Goal: Information Seeking & Learning: Learn about a topic

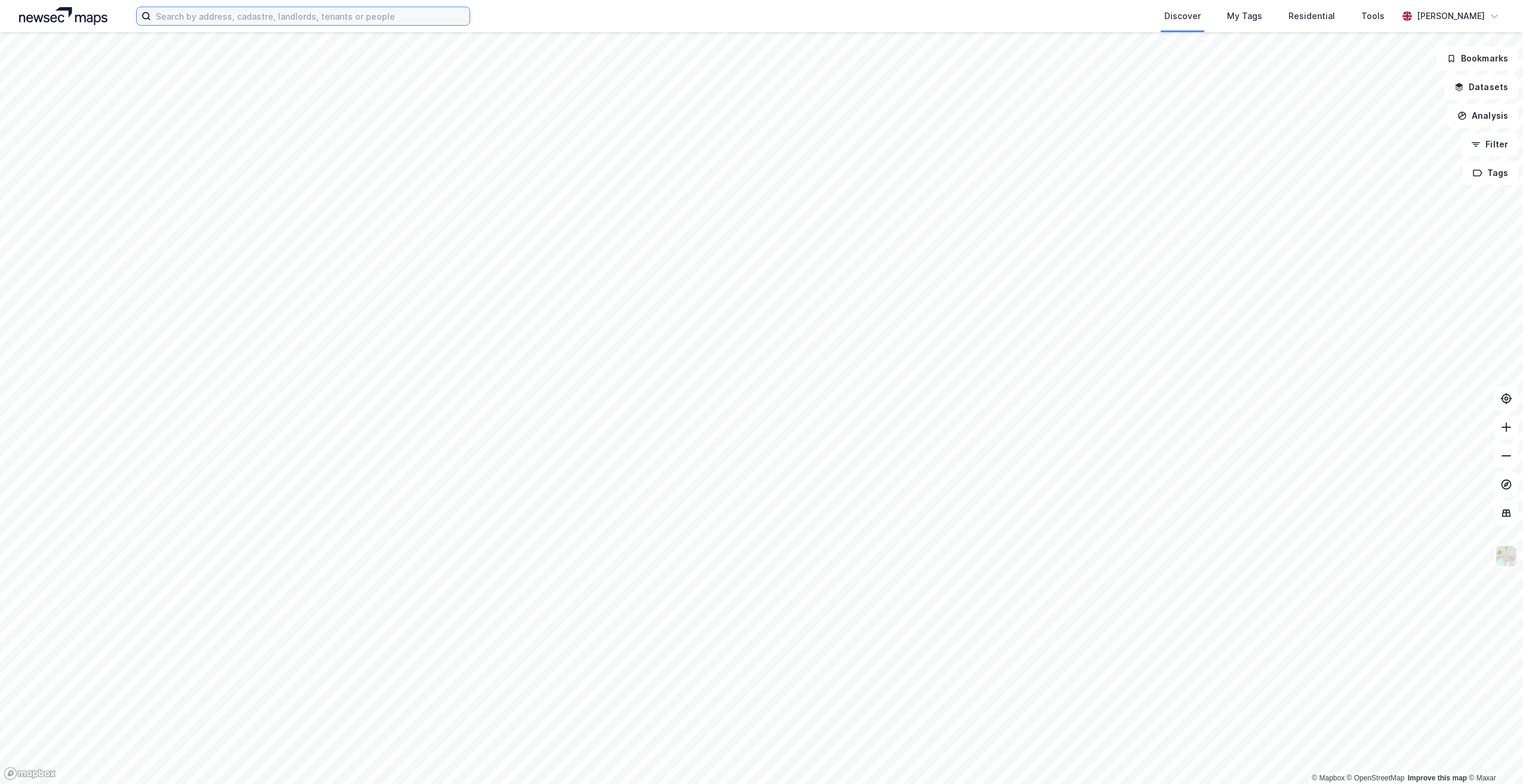
click at [314, 14] on input at bounding box center [310, 16] width 319 height 18
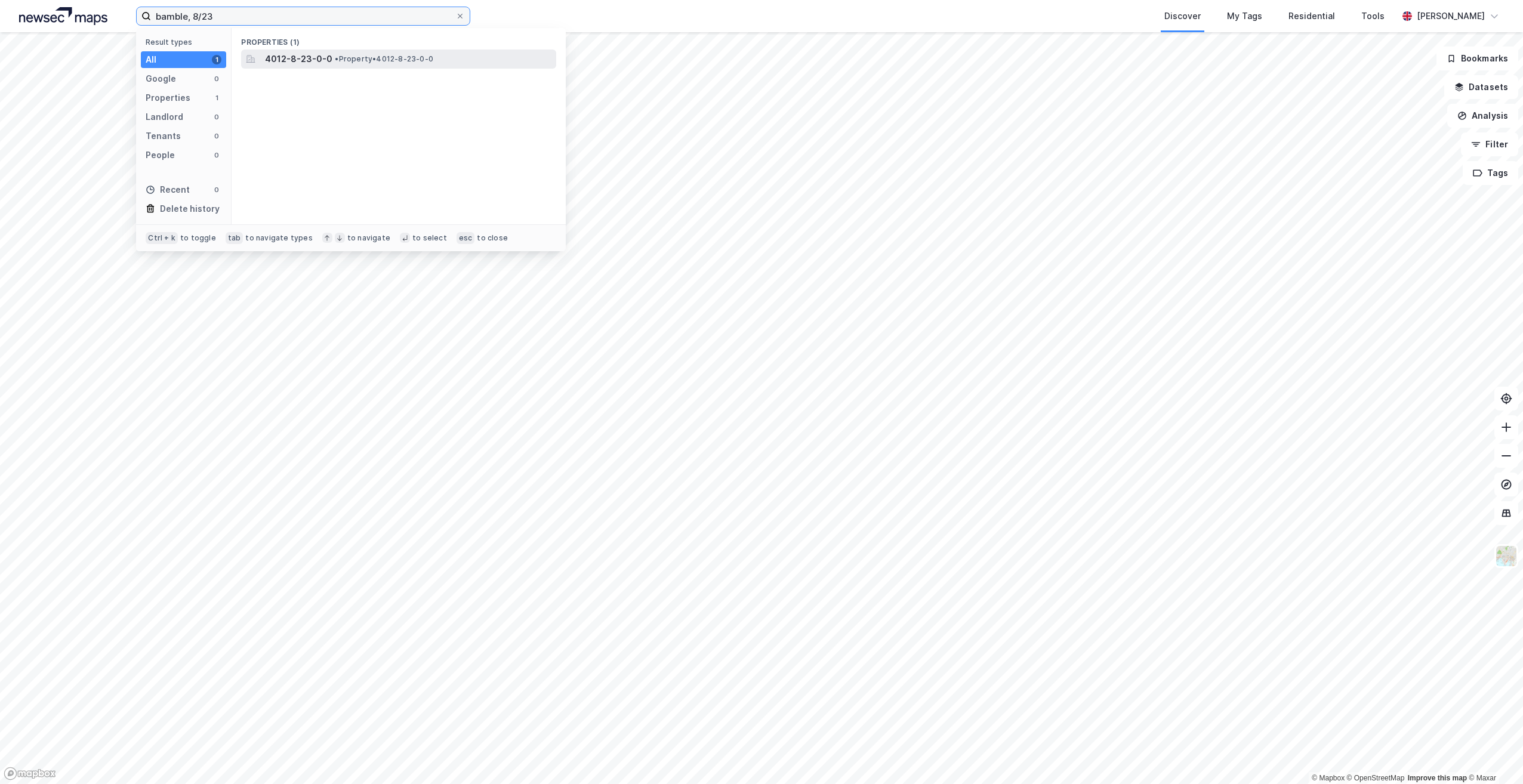
type input "bamble, 8/23"
click at [378, 60] on span "• Property • 4012-8-23-0-0" at bounding box center [384, 59] width 98 height 10
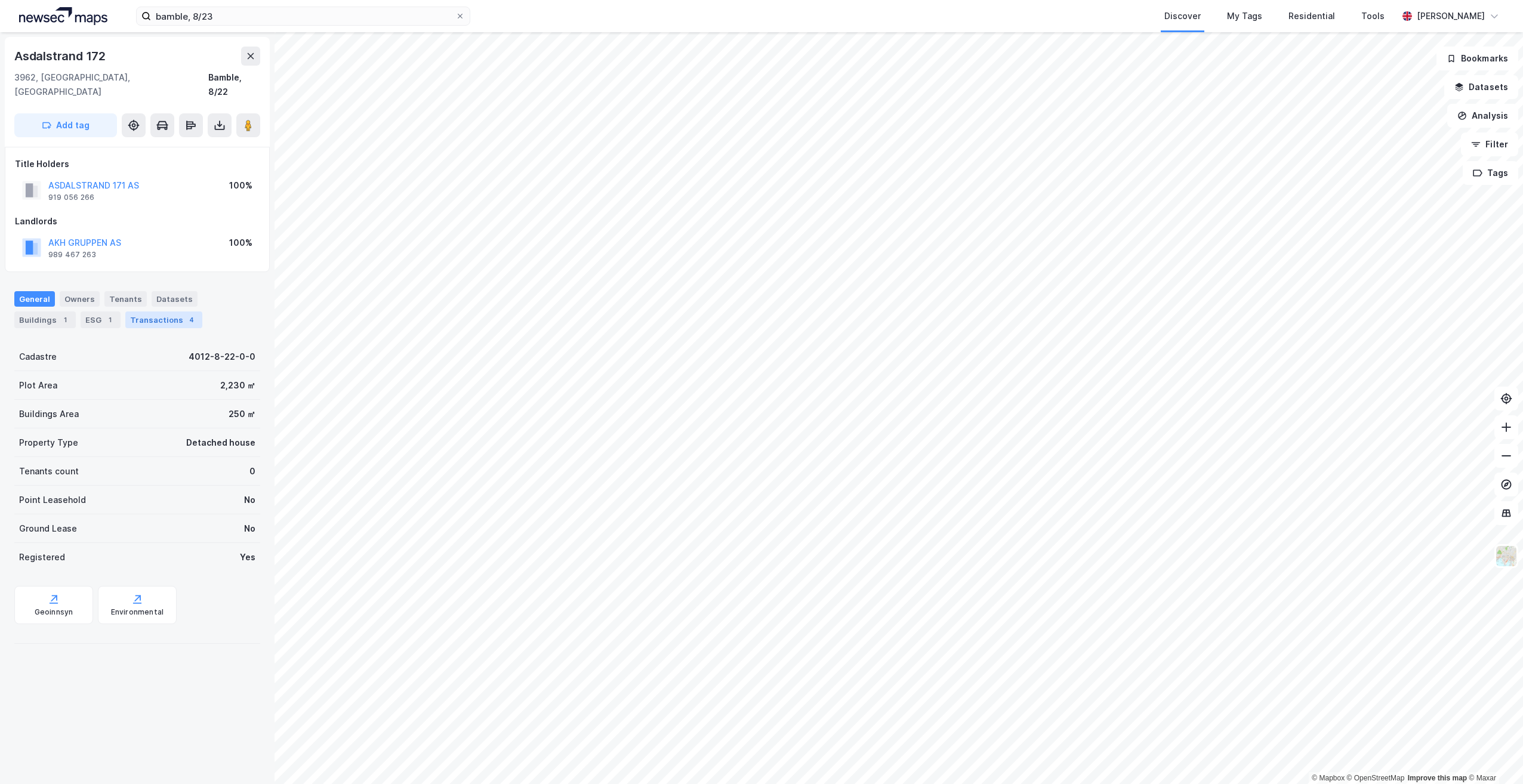
click at [177, 311] on div "Transactions 4" at bounding box center [163, 319] width 77 height 16
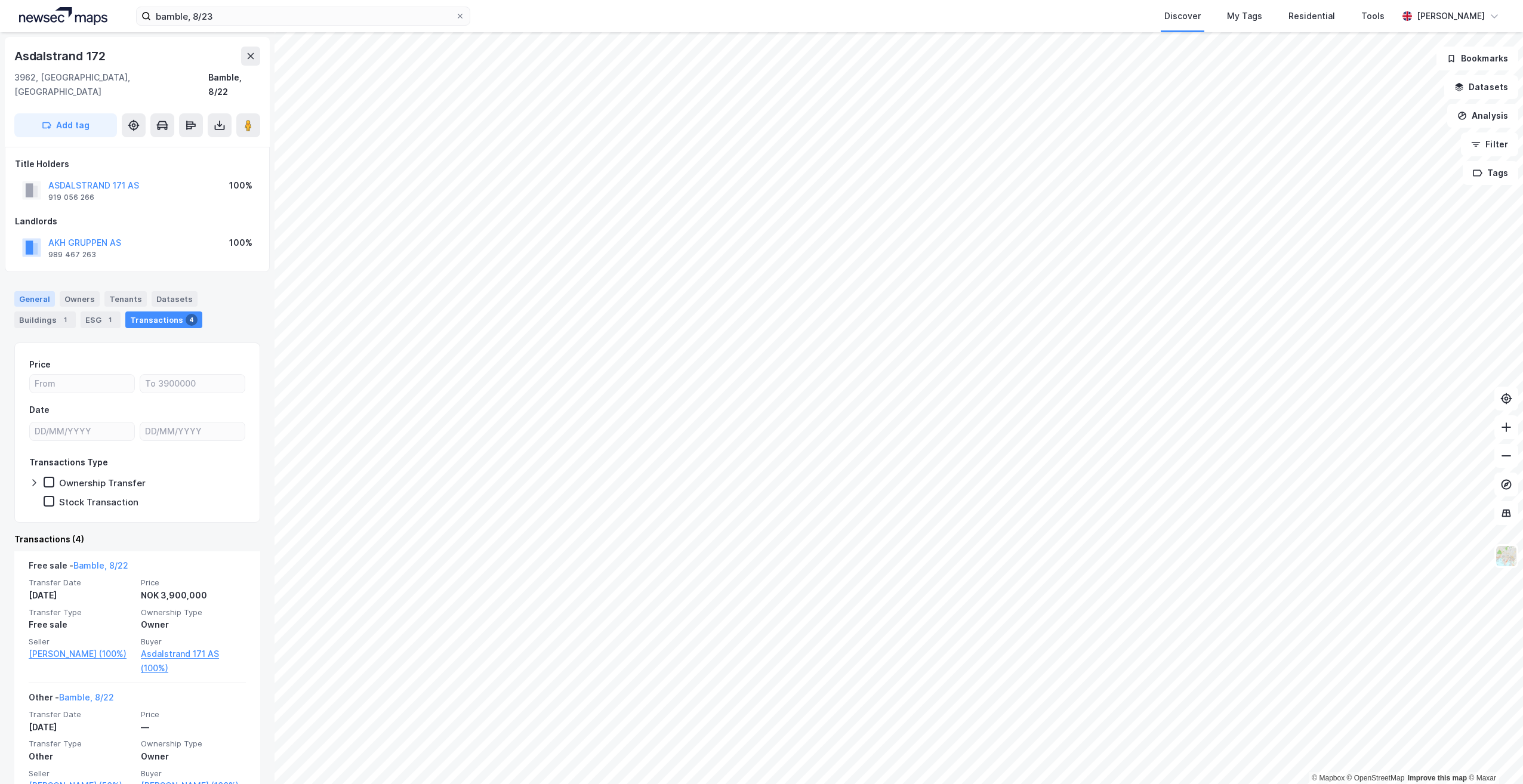
click at [27, 291] on div "General" at bounding box center [34, 299] width 41 height 15
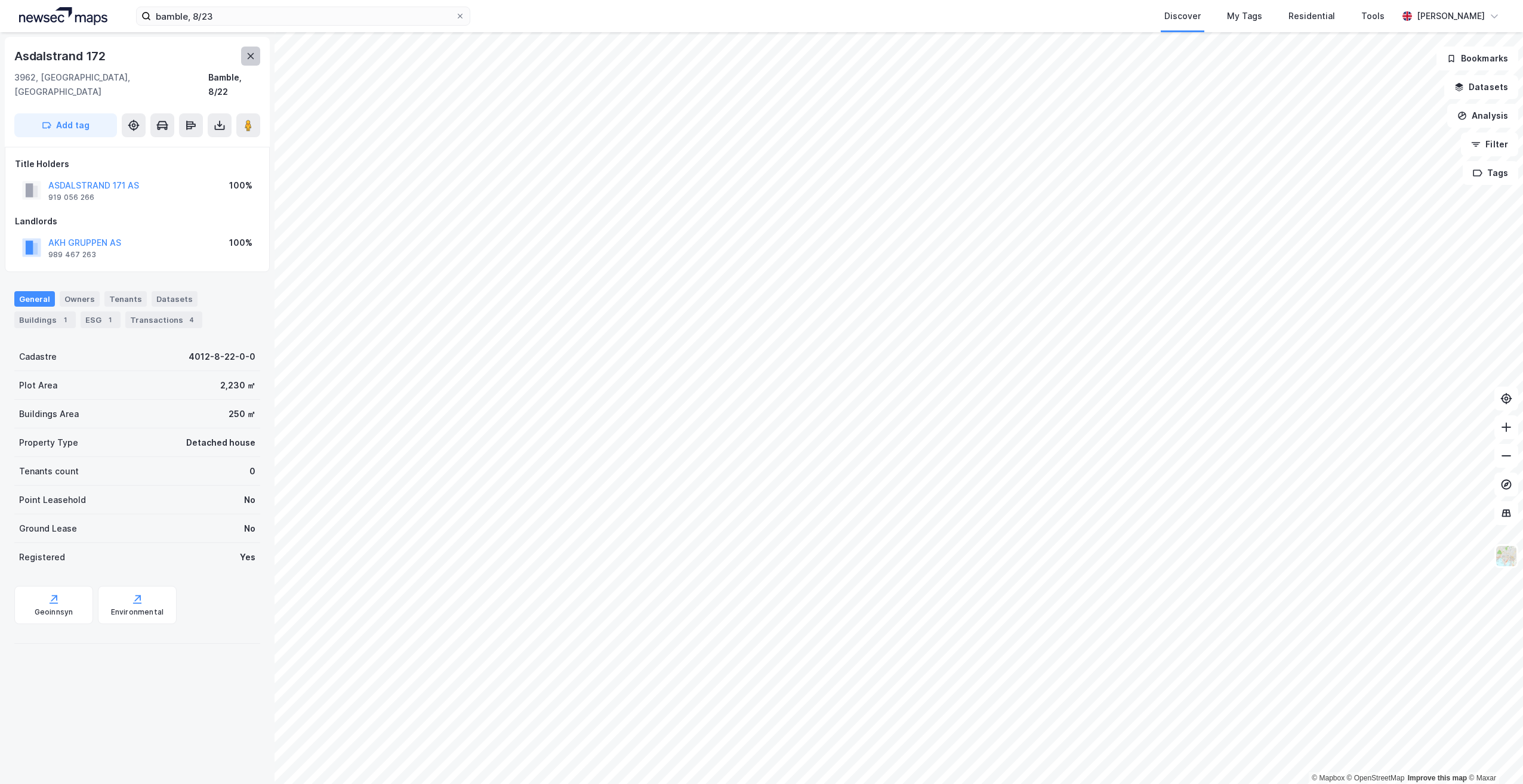
click at [250, 56] on icon at bounding box center [251, 56] width 6 height 6
click at [248, 119] on image at bounding box center [249, 124] width 7 height 12
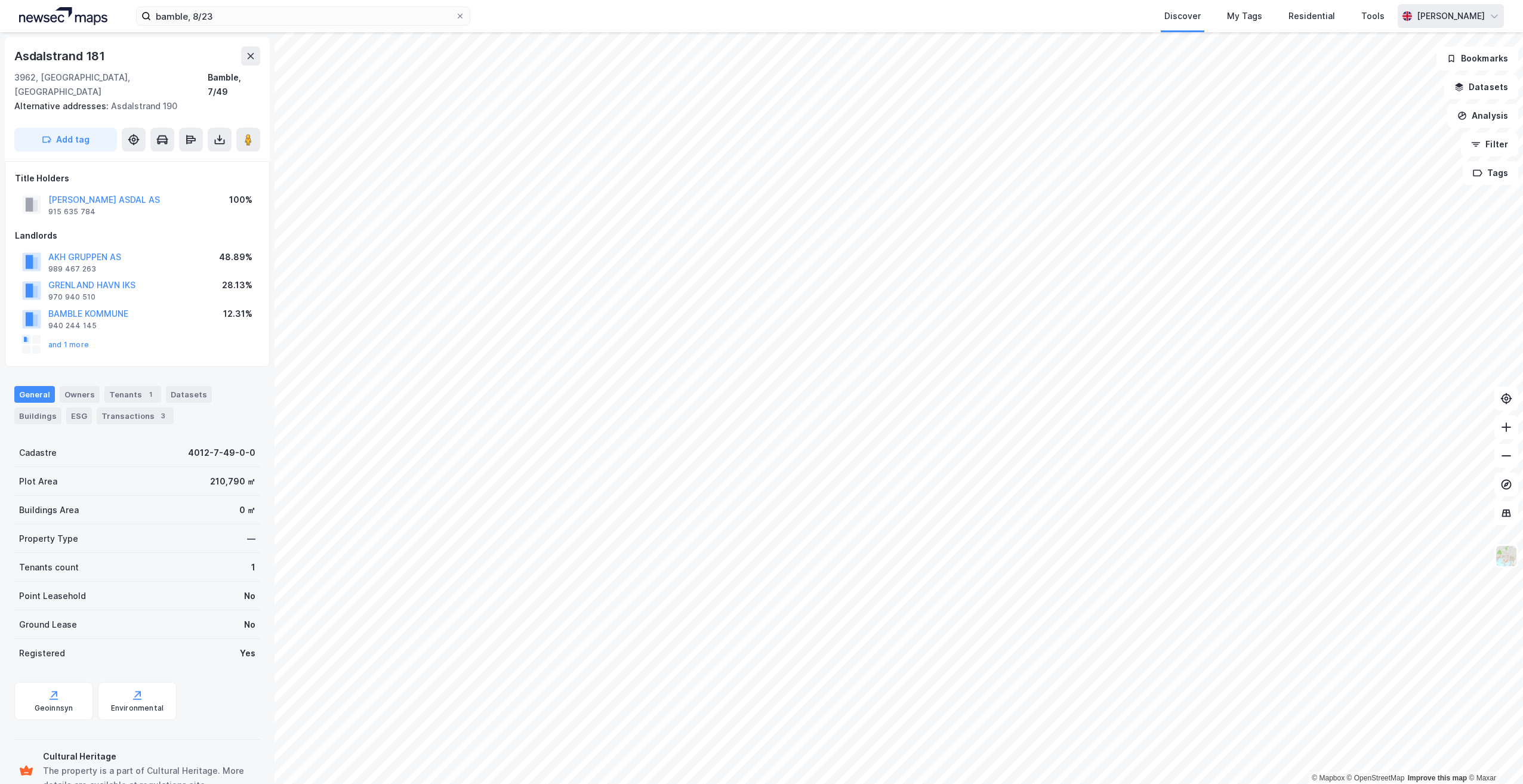
scroll to position [1, 0]
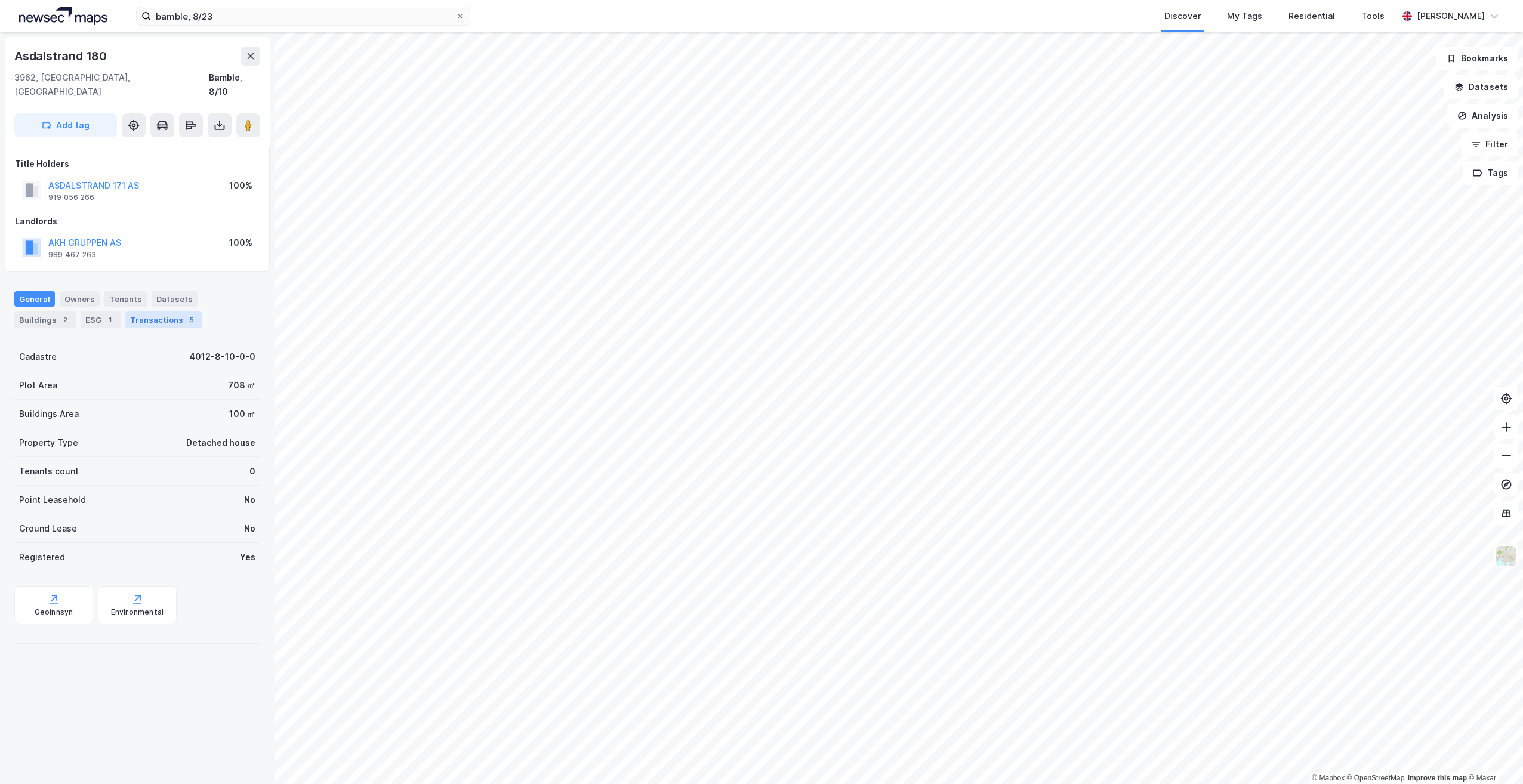
click at [185, 314] on div "5" at bounding box center [191, 319] width 12 height 12
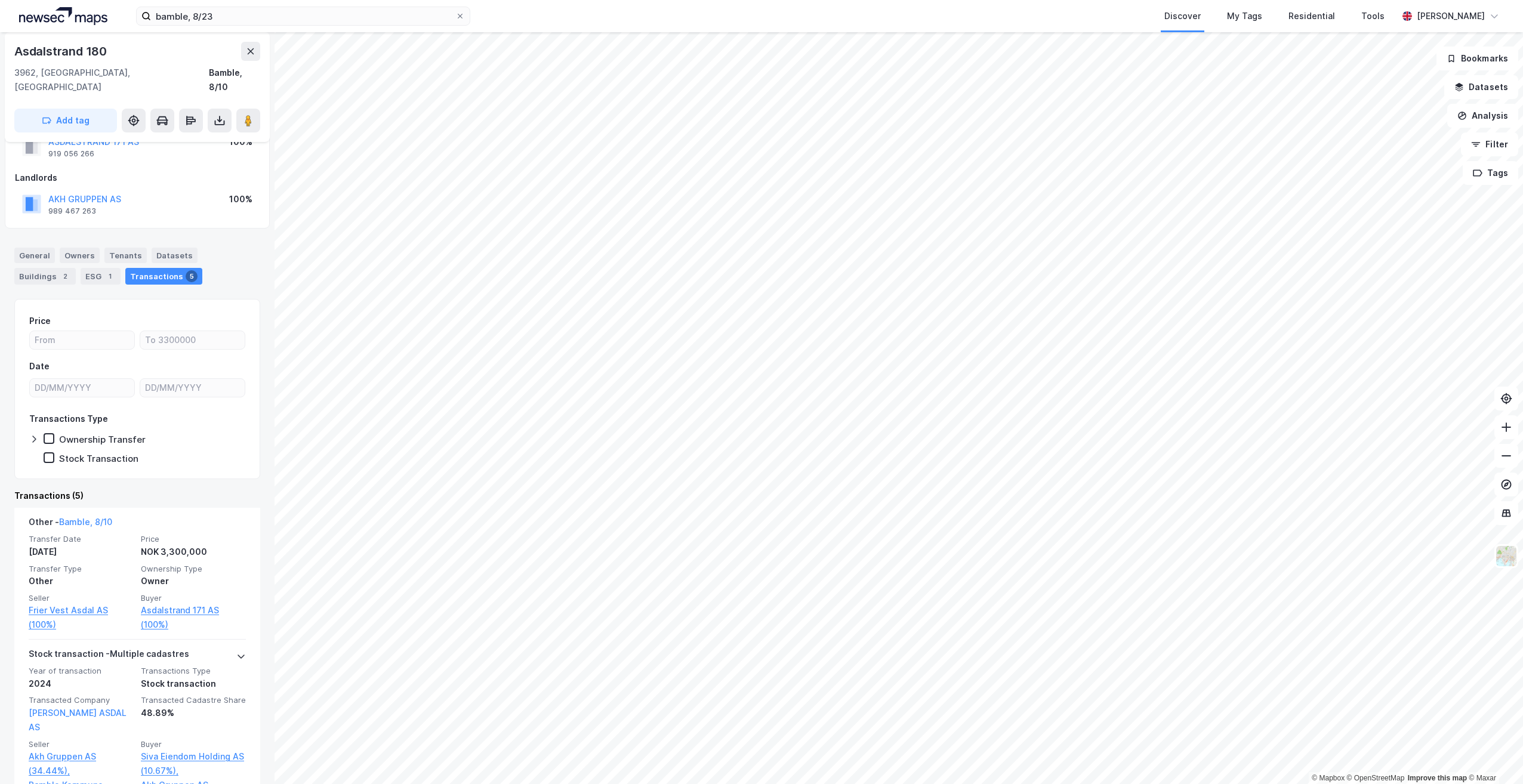
scroll to position [60, 0]
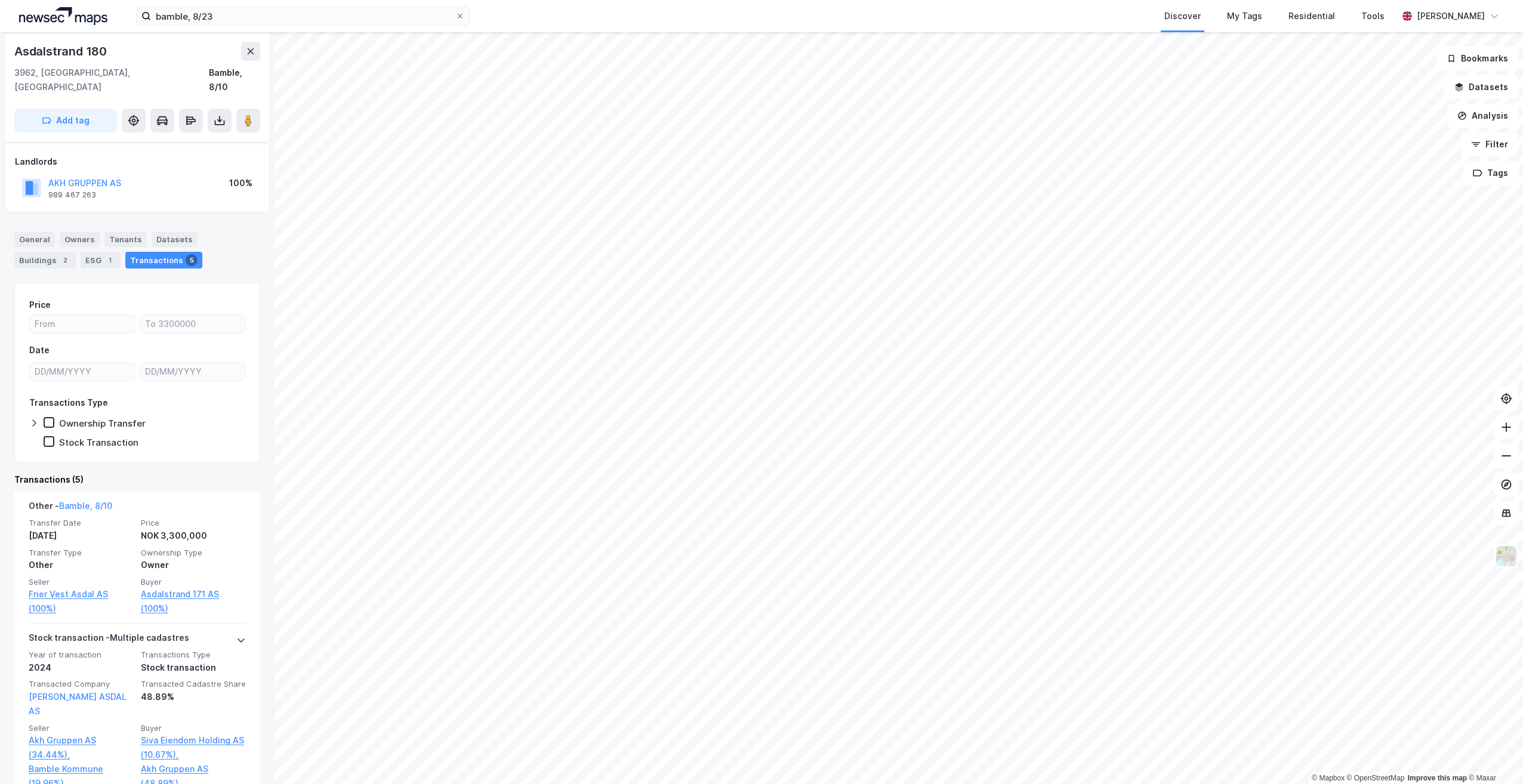
click at [127, 447] on div "Price Date Transactions Type Ownership Transfer Stock Transaction" at bounding box center [137, 373] width 246 height 181
click at [126, 473] on div "Transactions (5)" at bounding box center [137, 480] width 246 height 15
click at [132, 473] on div "Transactions (5)" at bounding box center [137, 480] width 246 height 15
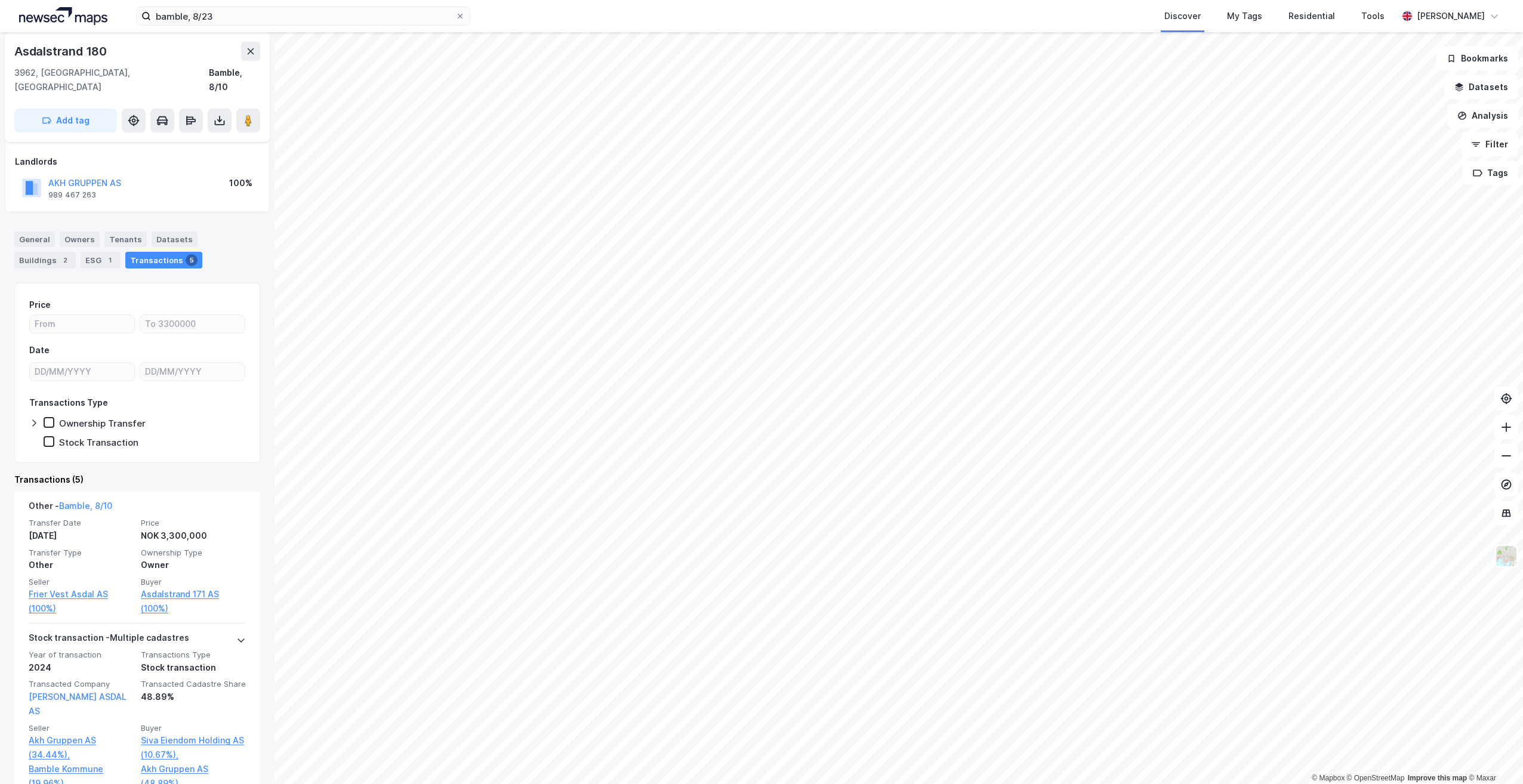
click at [132, 473] on div "Transactions (5)" at bounding box center [137, 480] width 246 height 15
click at [138, 473] on div "Transactions (5)" at bounding box center [137, 480] width 246 height 15
click at [137, 473] on div "Transactions (5)" at bounding box center [137, 480] width 246 height 15
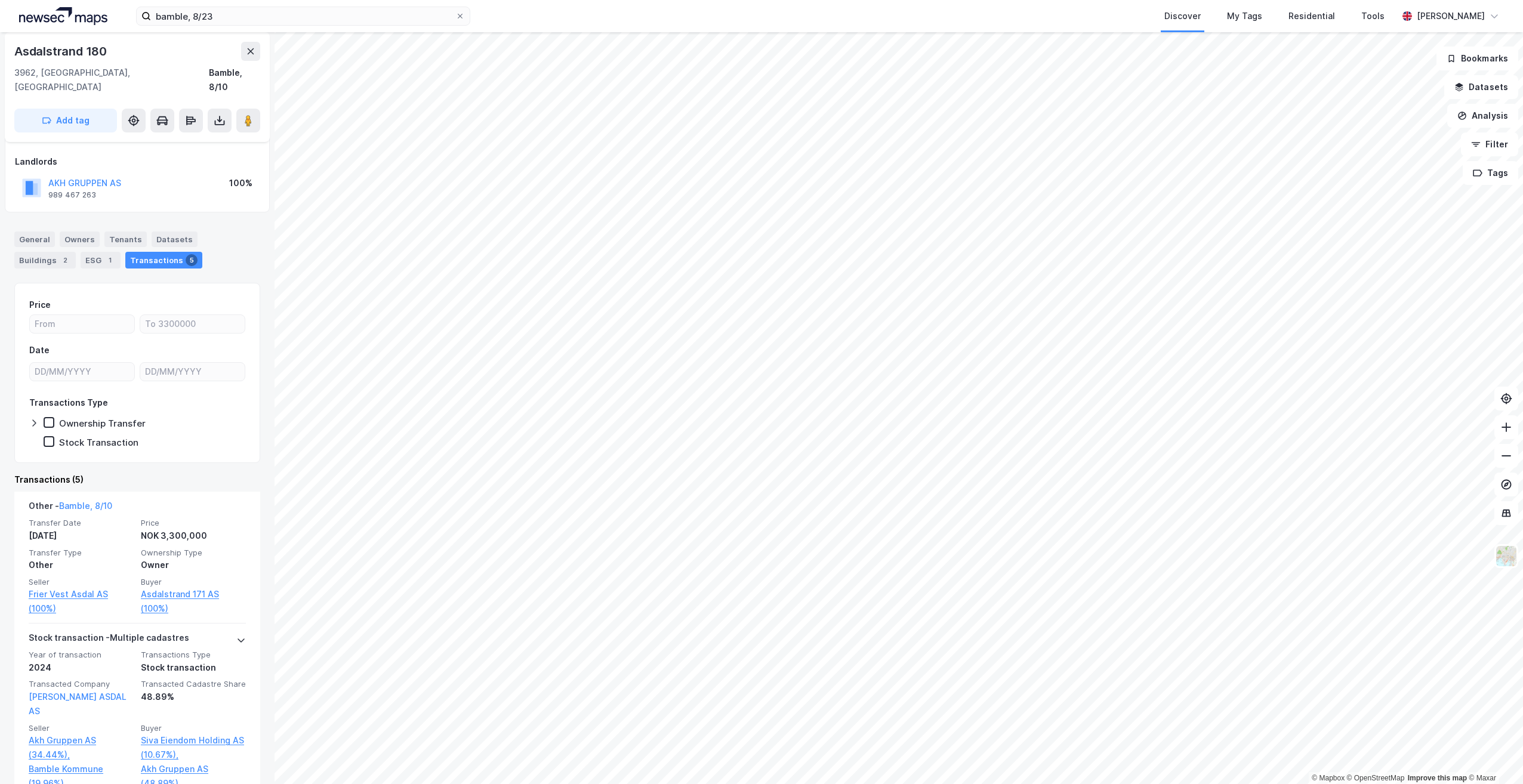
click at [137, 473] on div "Transactions (5)" at bounding box center [137, 480] width 246 height 15
click at [39, 231] on div "General" at bounding box center [34, 239] width 41 height 15
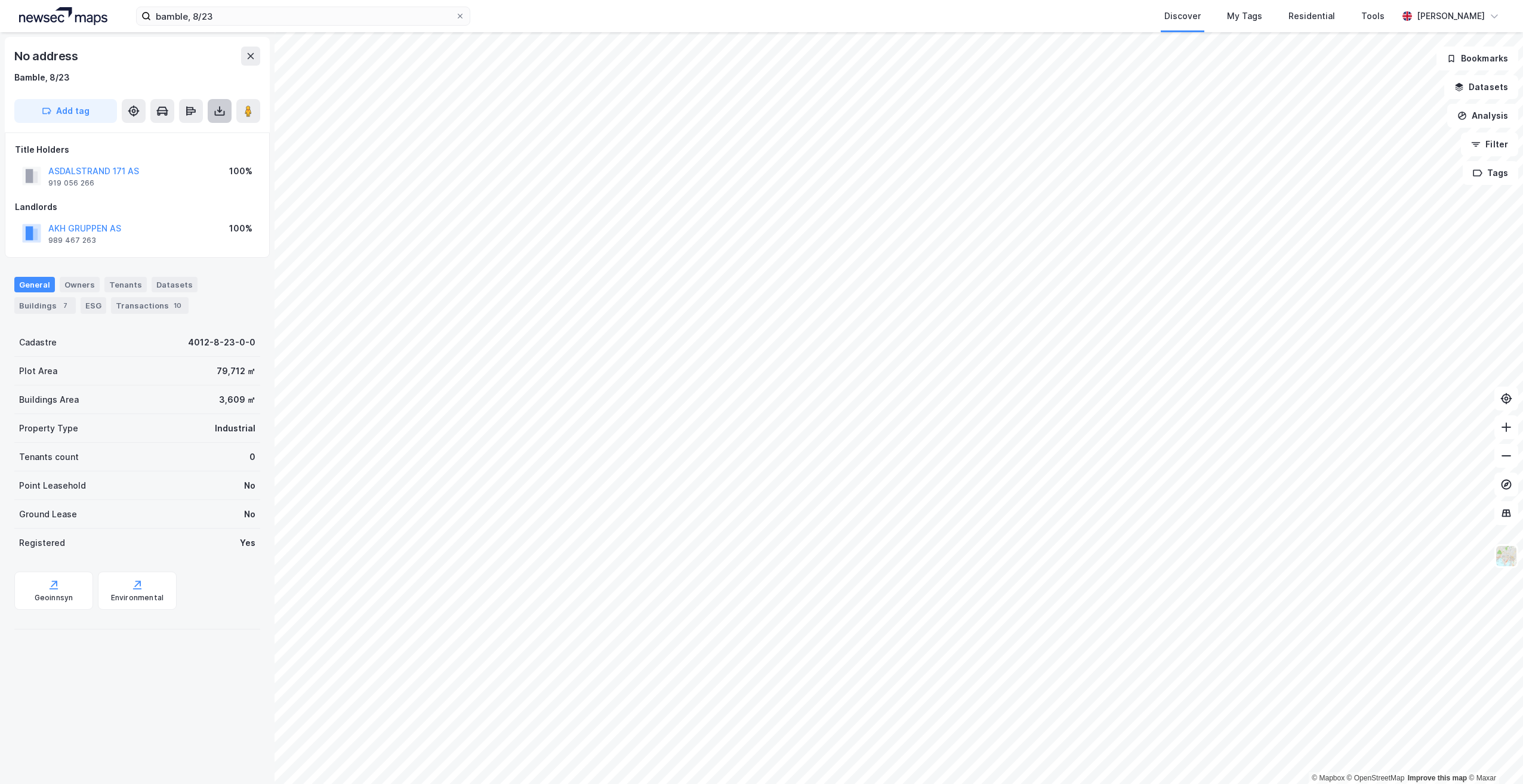
click at [221, 117] on button at bounding box center [220, 111] width 24 height 24
click at [170, 136] on div "Download Assessment Report" at bounding box center [168, 134] width 114 height 10
click at [1505, 549] on img at bounding box center [1506, 555] width 23 height 23
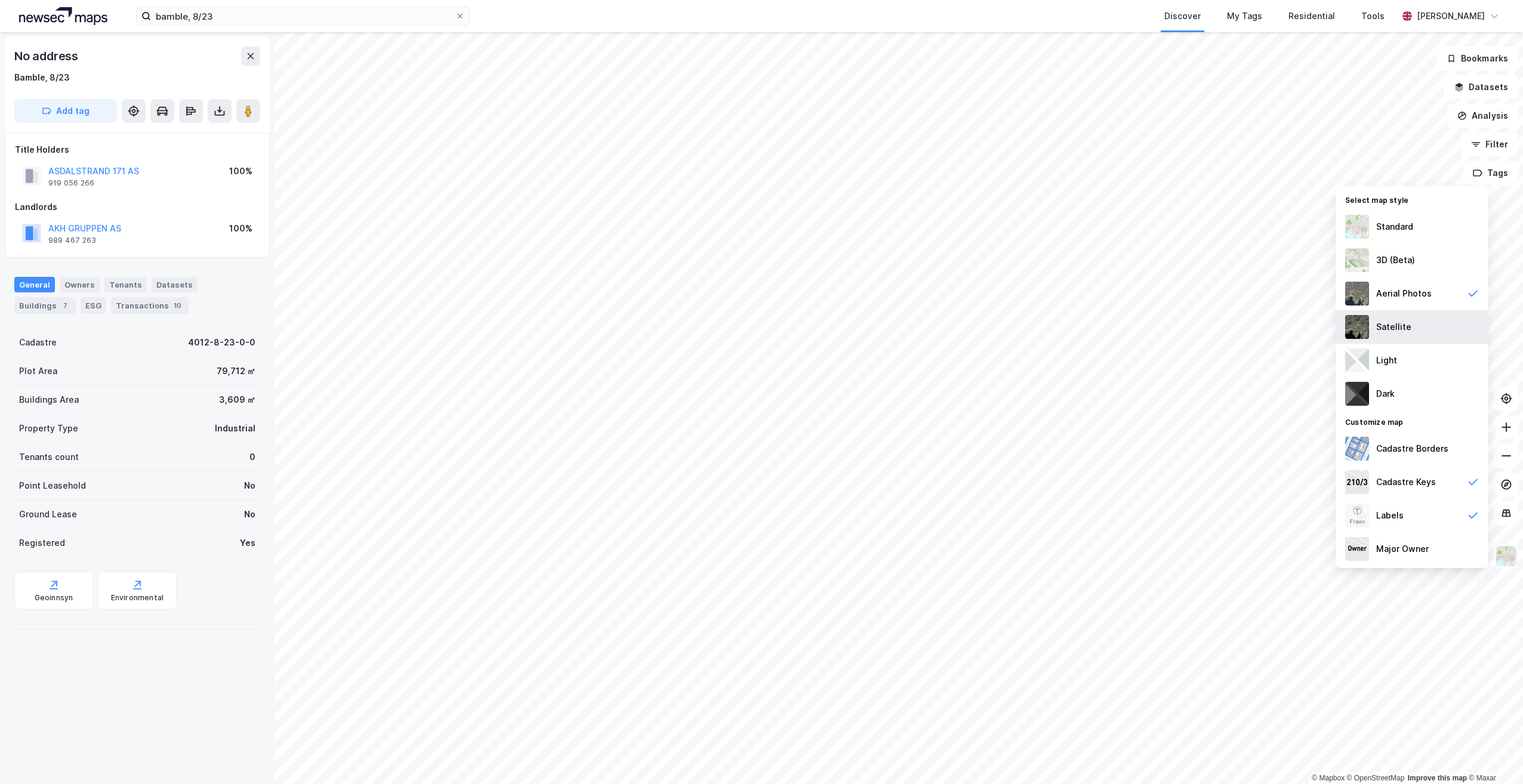
click at [1433, 323] on div "Satellite" at bounding box center [1411, 327] width 152 height 34
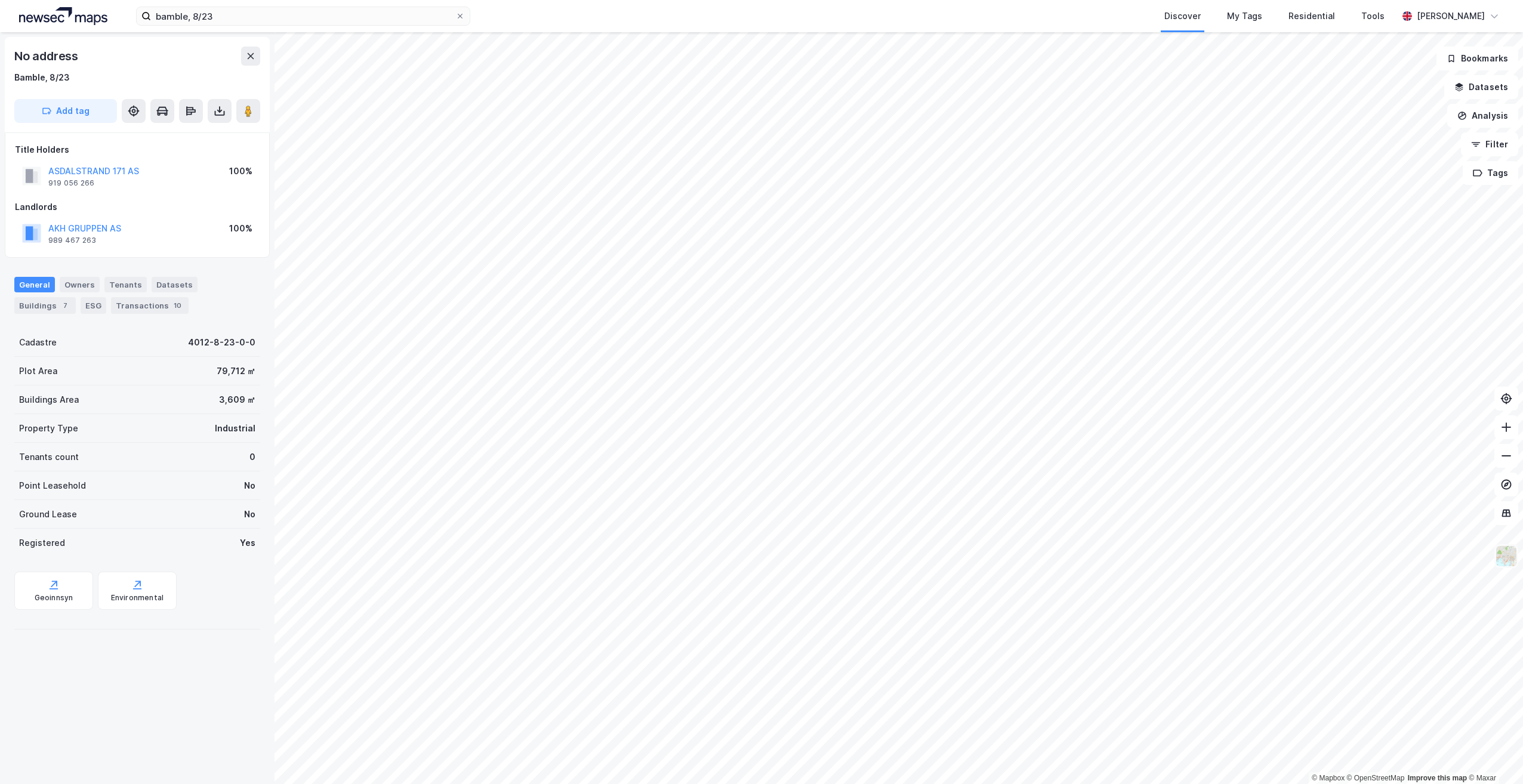
click at [1507, 554] on img at bounding box center [1506, 555] width 23 height 23
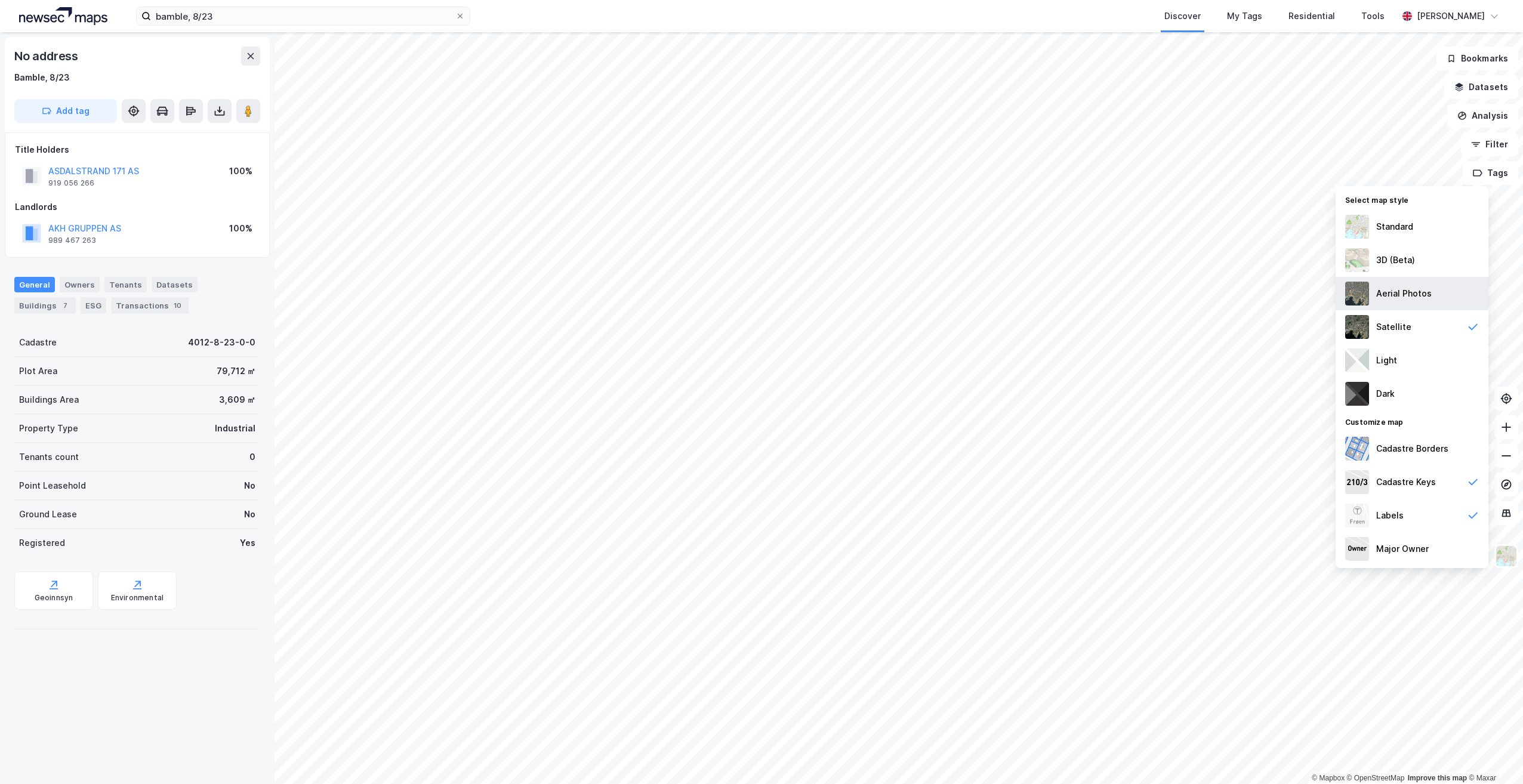
click at [1425, 299] on div "Aerial Photos" at bounding box center [1403, 294] width 55 height 15
click at [1430, 229] on div "Standard" at bounding box center [1411, 226] width 152 height 34
click at [1418, 301] on div "Aerial Photos" at bounding box center [1411, 293] width 152 height 34
